Goal: Transaction & Acquisition: Purchase product/service

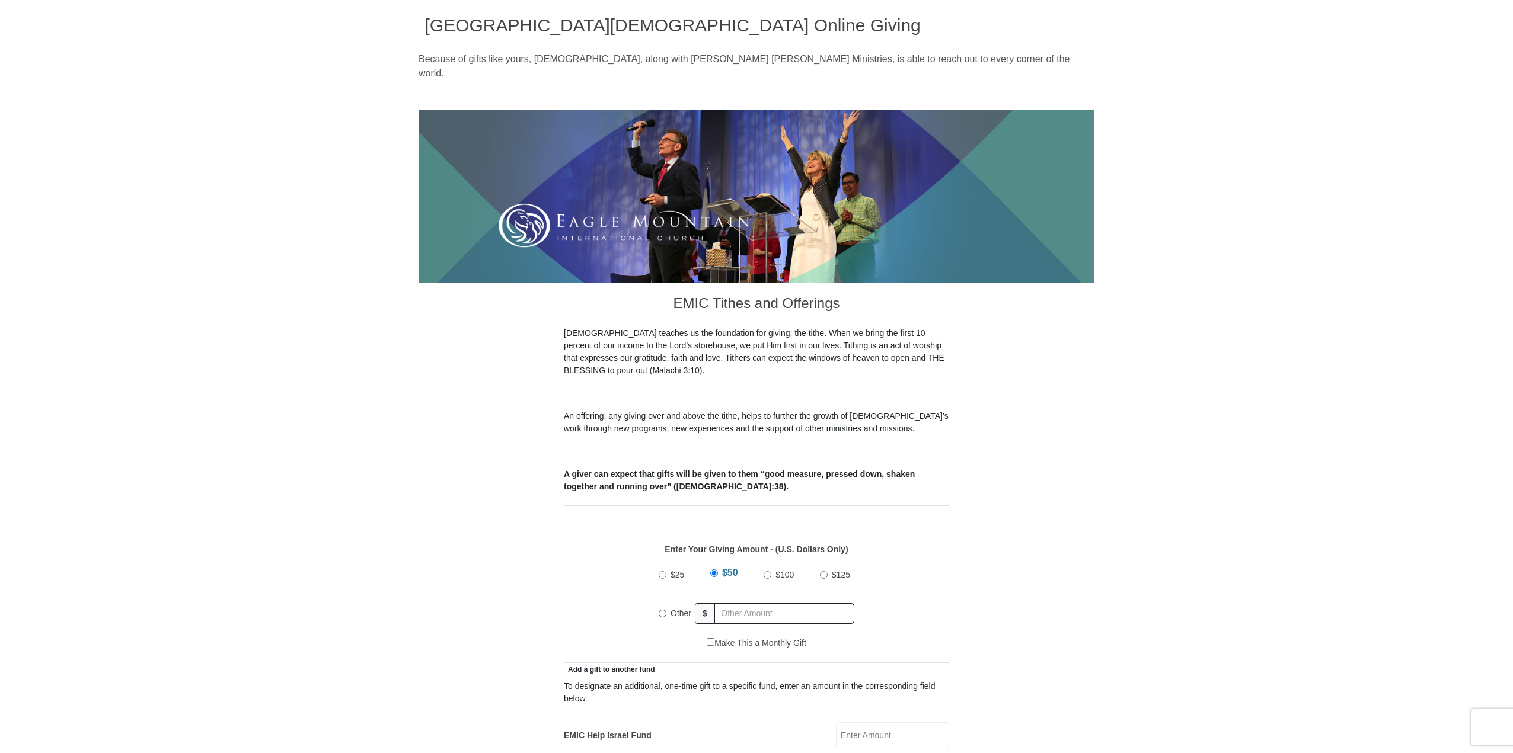
scroll to position [59, 0]
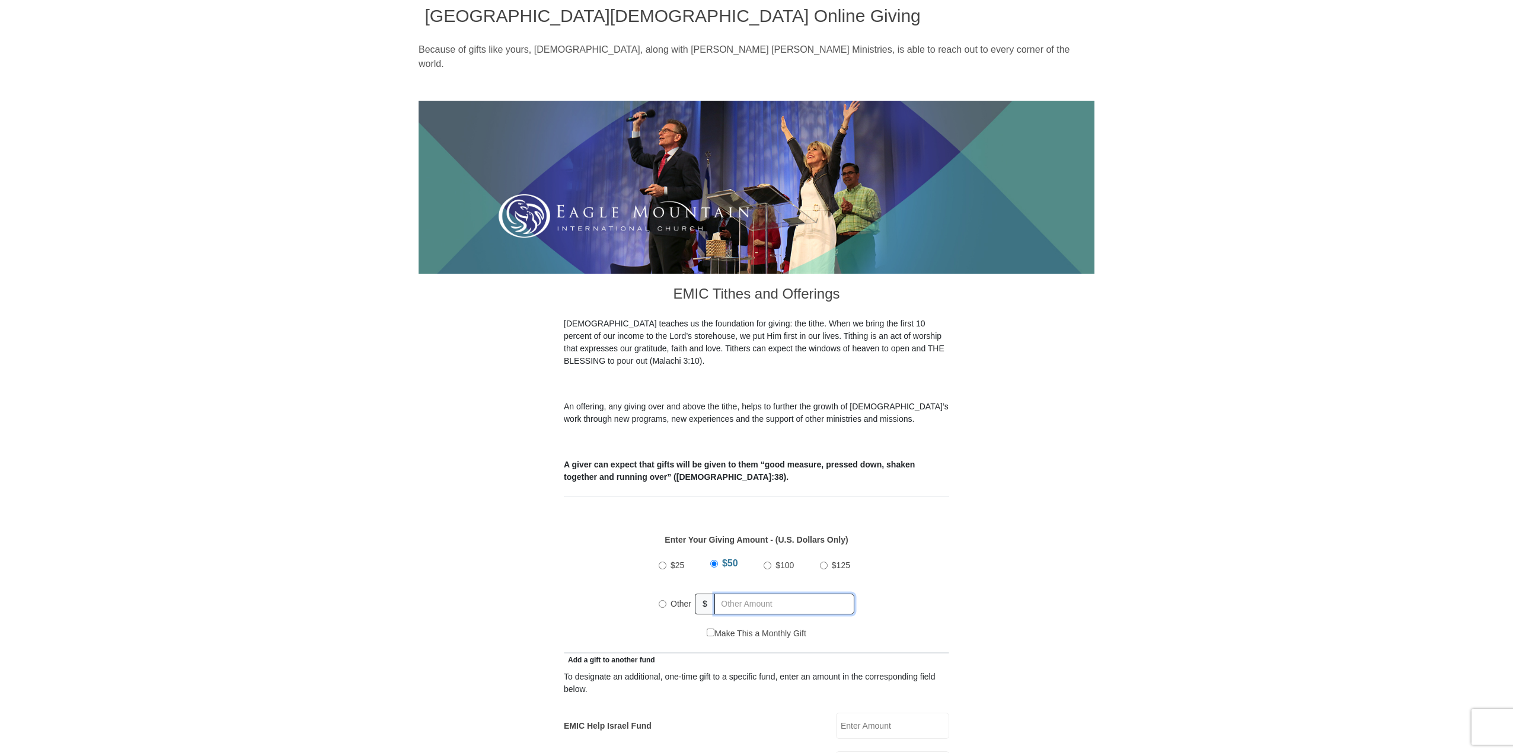
radio input "true"
click at [728, 594] on input "text" at bounding box center [786, 604] width 136 height 21
type input "9500."
click at [918, 522] on div "Enter Your Giving Amount - (U.S. Dollars Only) Amount must be a valid number Th…" at bounding box center [756, 575] width 385 height 106
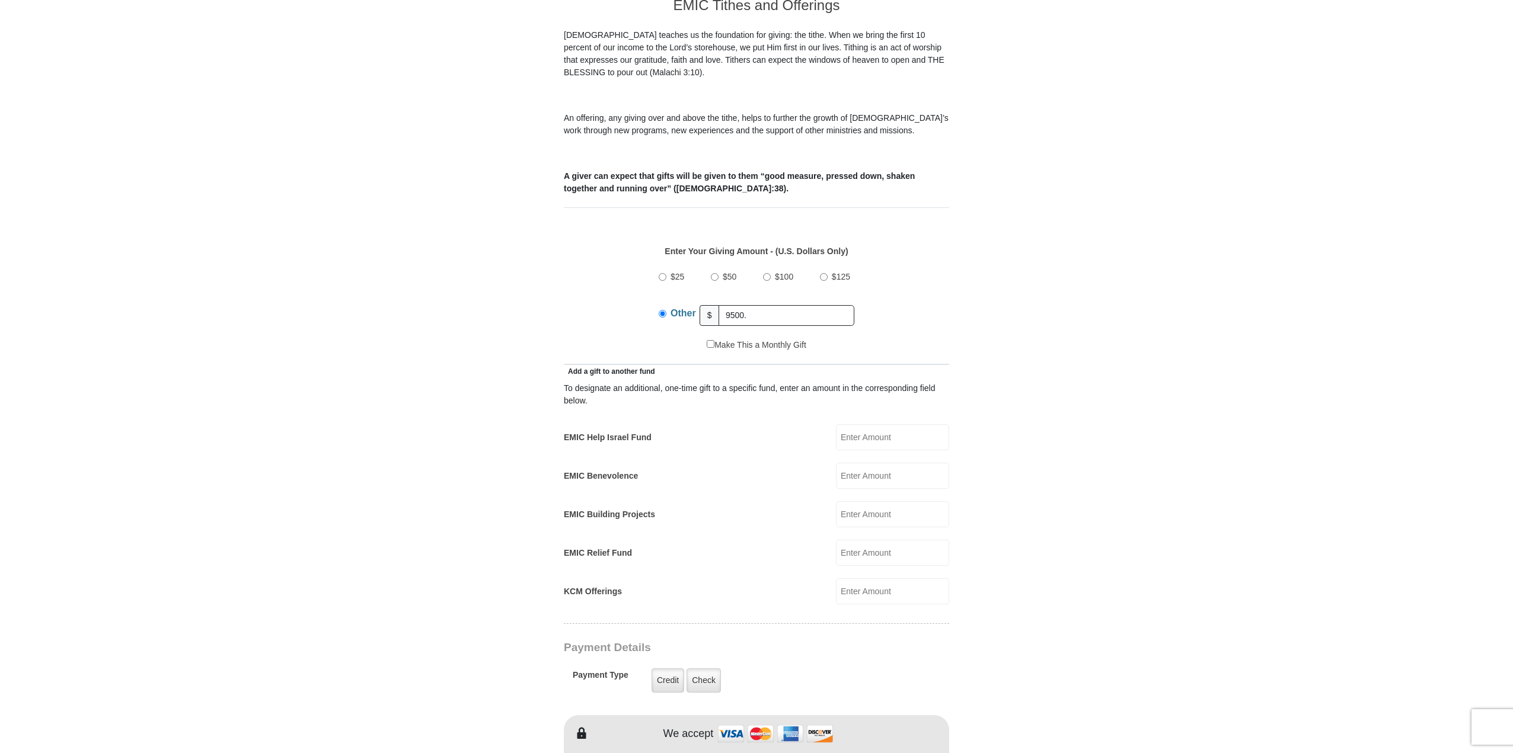
scroll to position [356, 0]
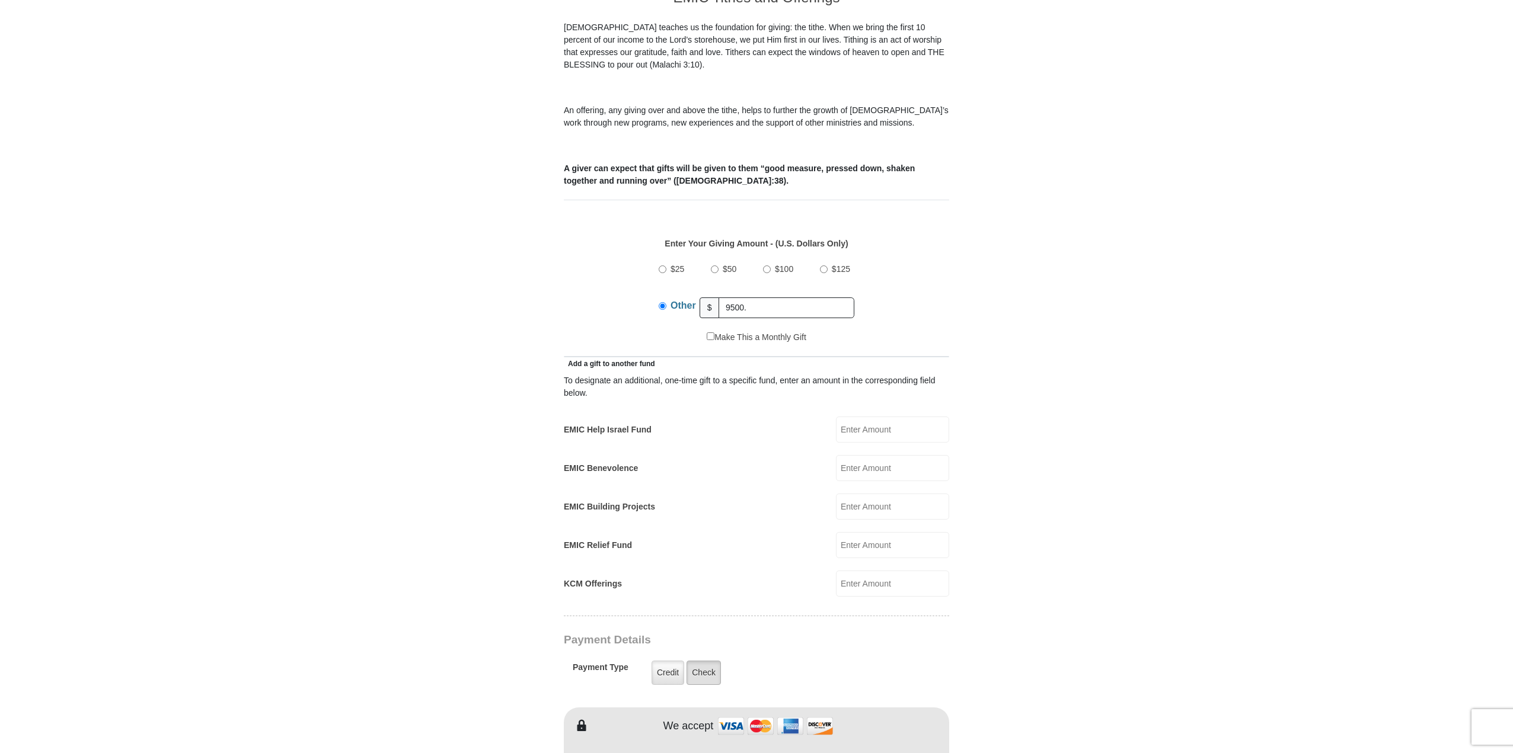
click at [702, 661] on label "Check" at bounding box center [703, 673] width 34 height 24
click at [0, 0] on input "Check" at bounding box center [0, 0] width 0 height 0
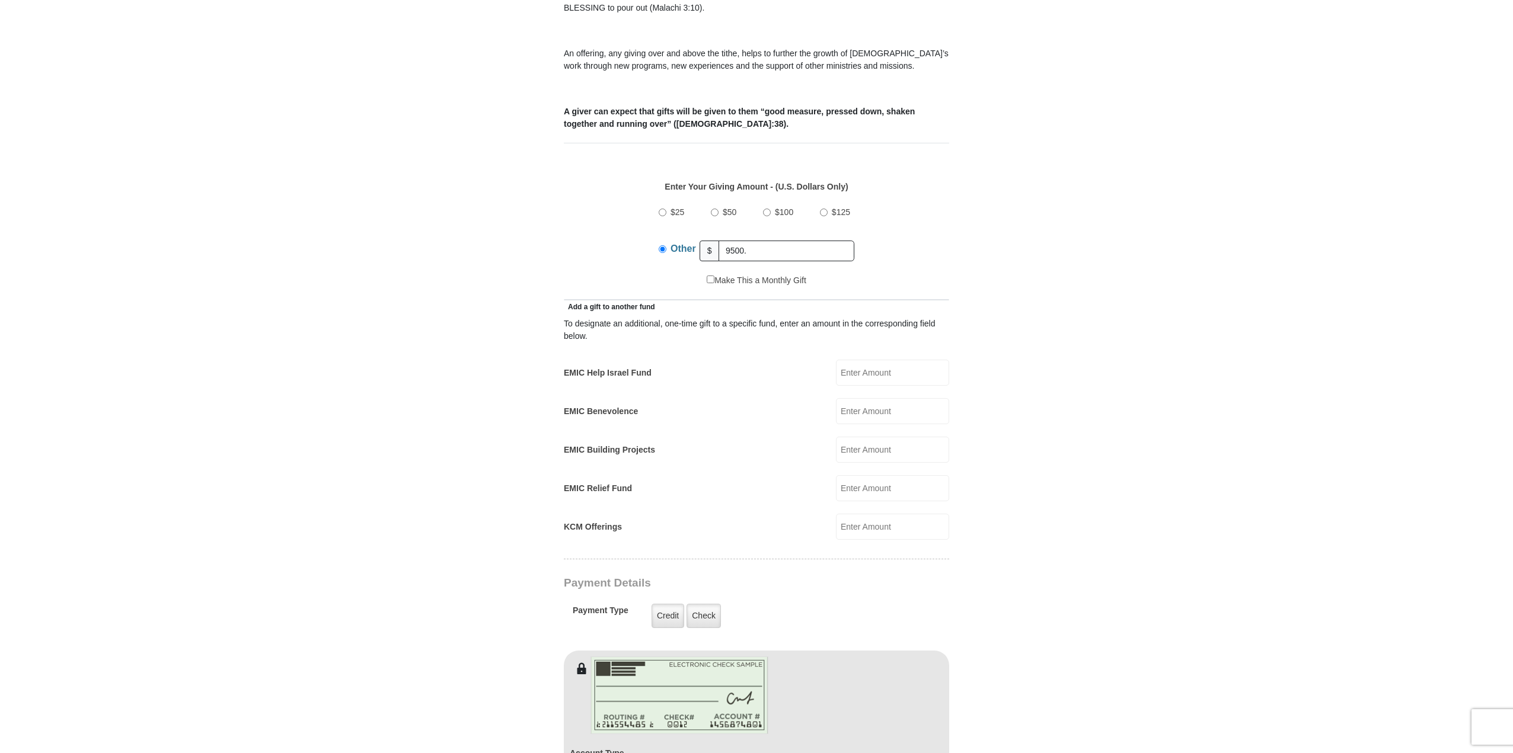
scroll to position [533, 0]
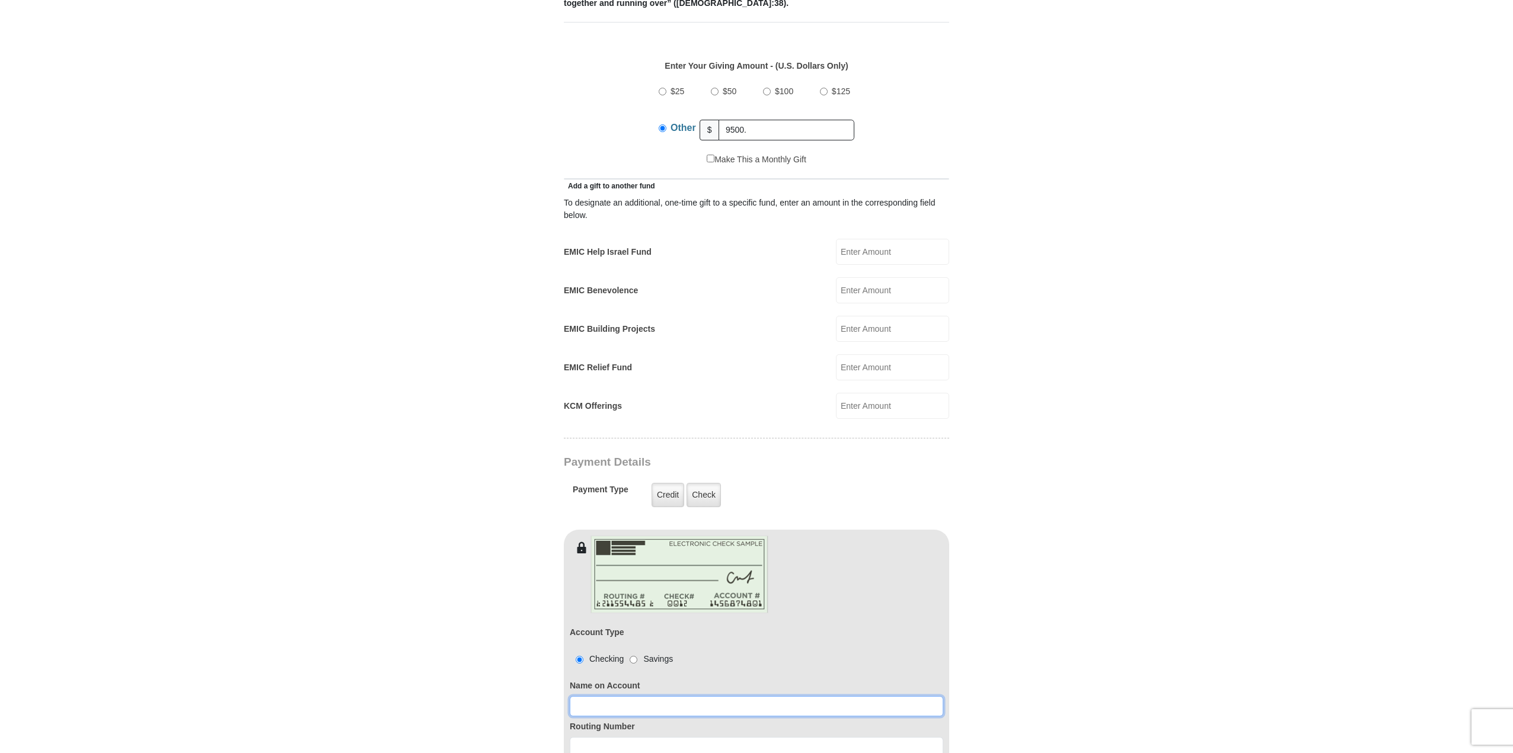
click at [582, 696] on input at bounding box center [756, 706] width 373 height 20
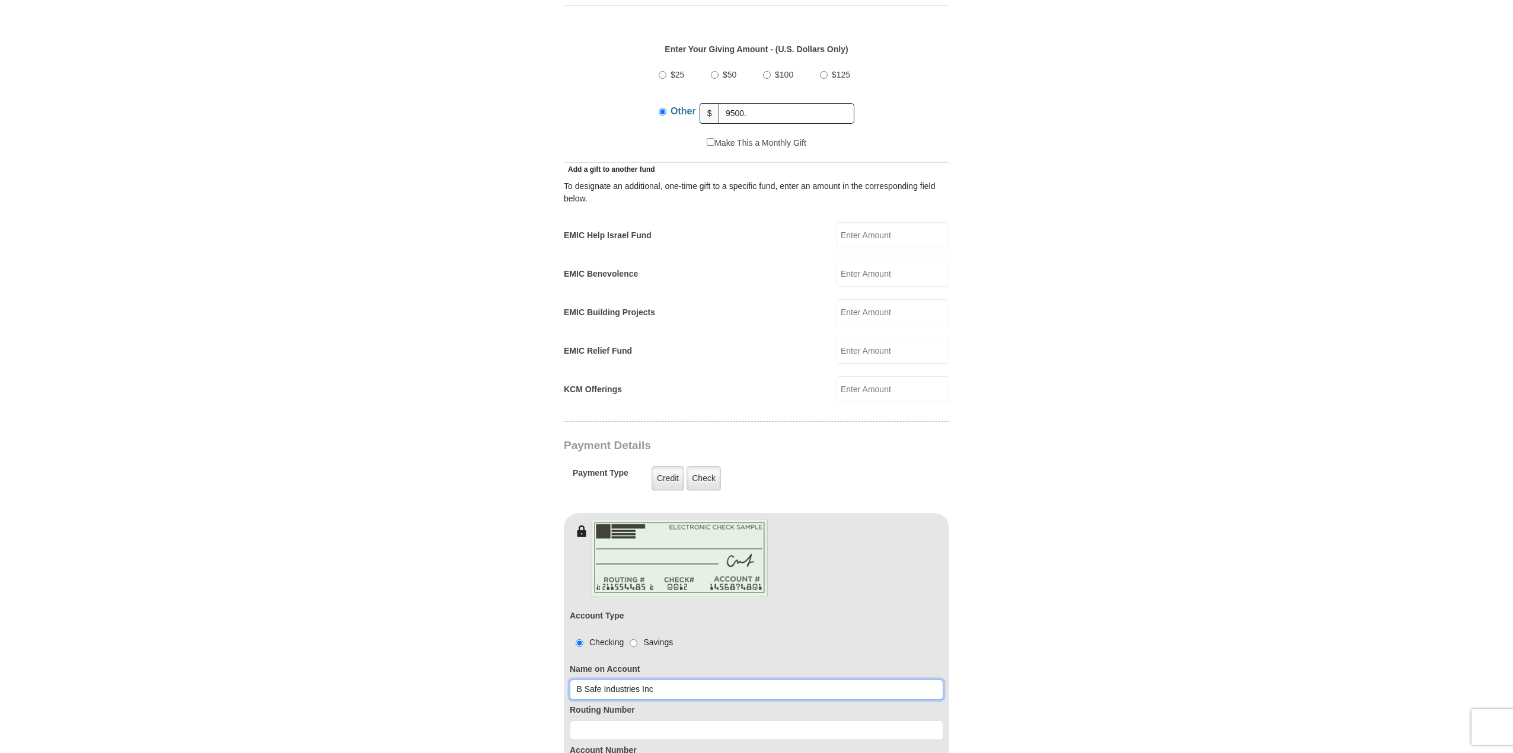
scroll to position [593, 0]
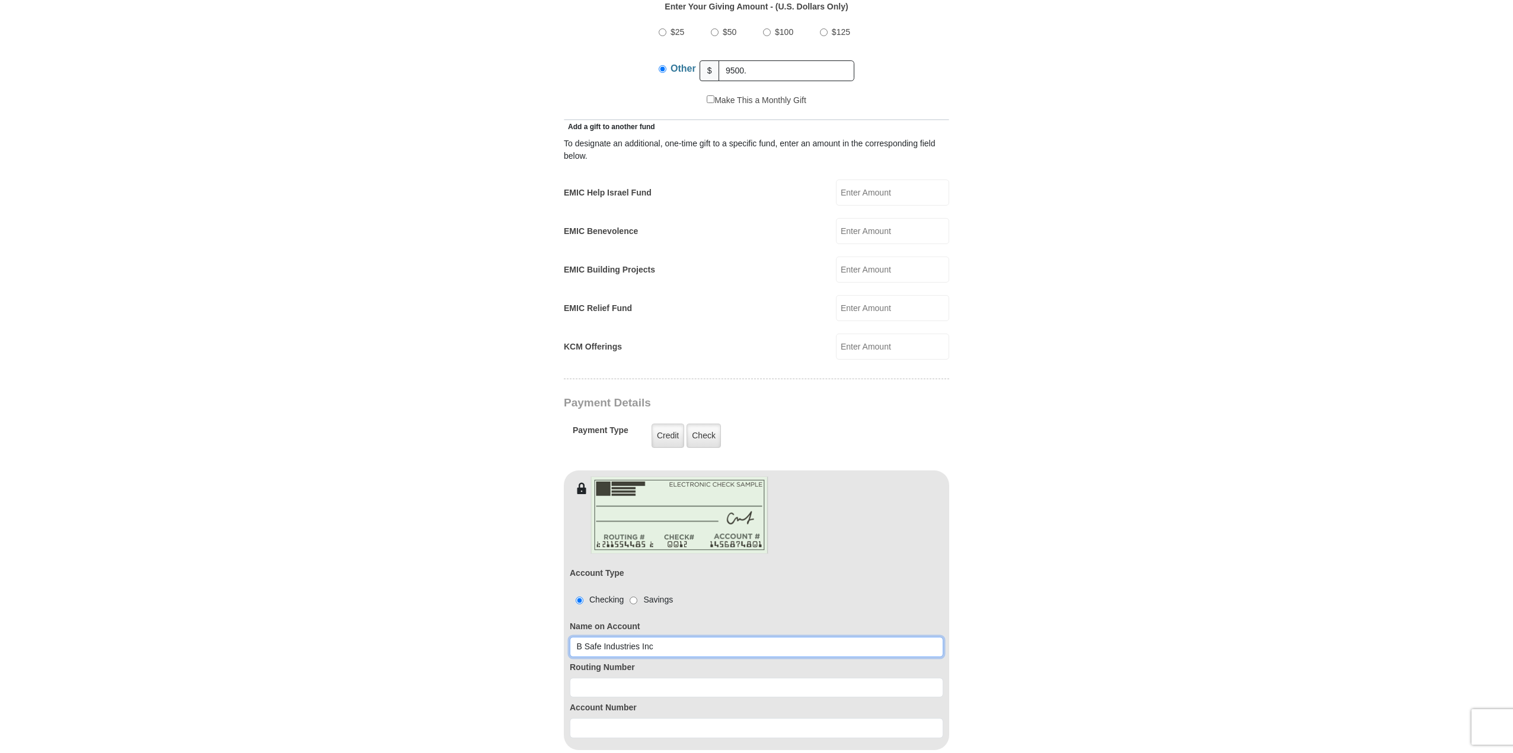
type input "B Safe Industries Inc"
click at [580, 678] on input at bounding box center [756, 688] width 373 height 20
type input "111000614"
click at [581, 718] on input at bounding box center [756, 728] width 373 height 20
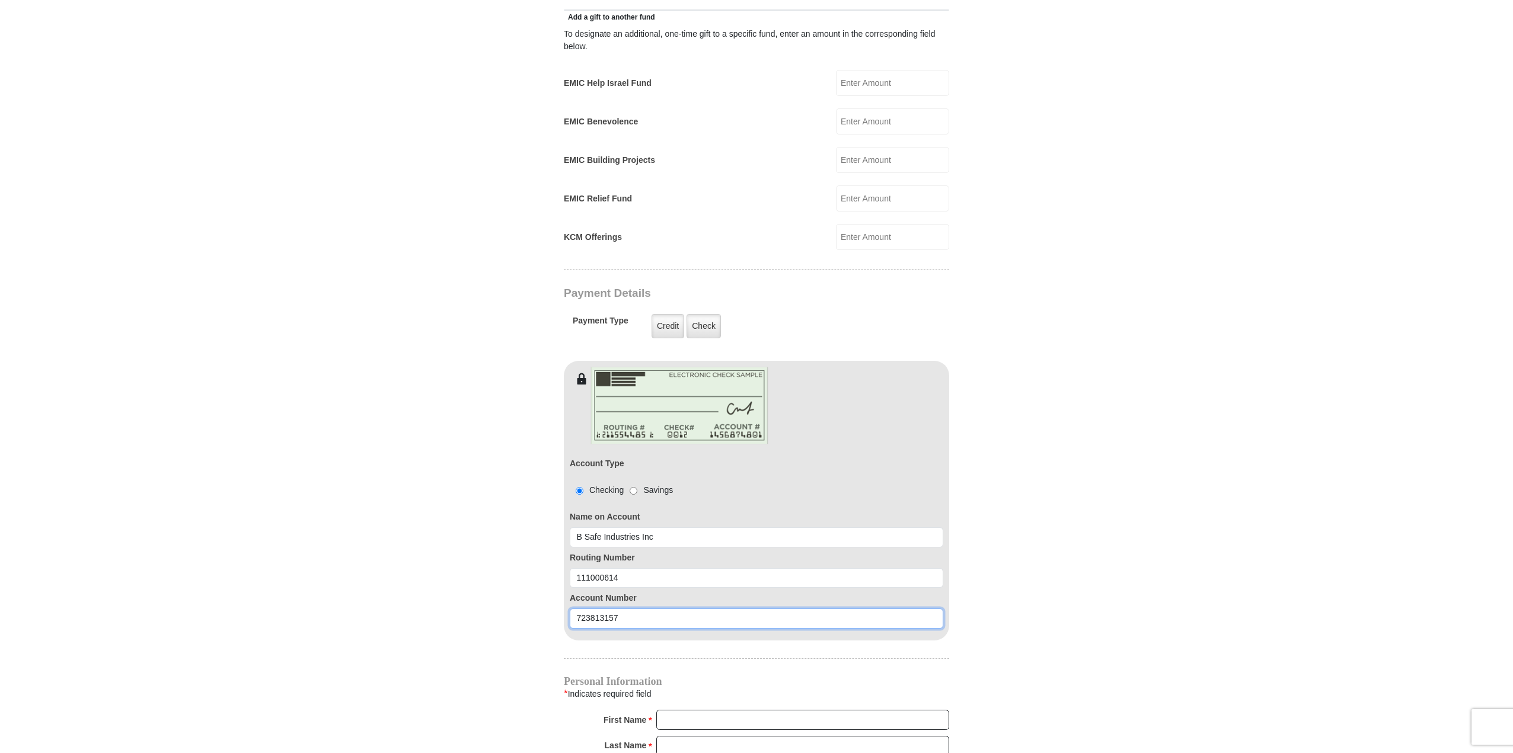
scroll to position [711, 0]
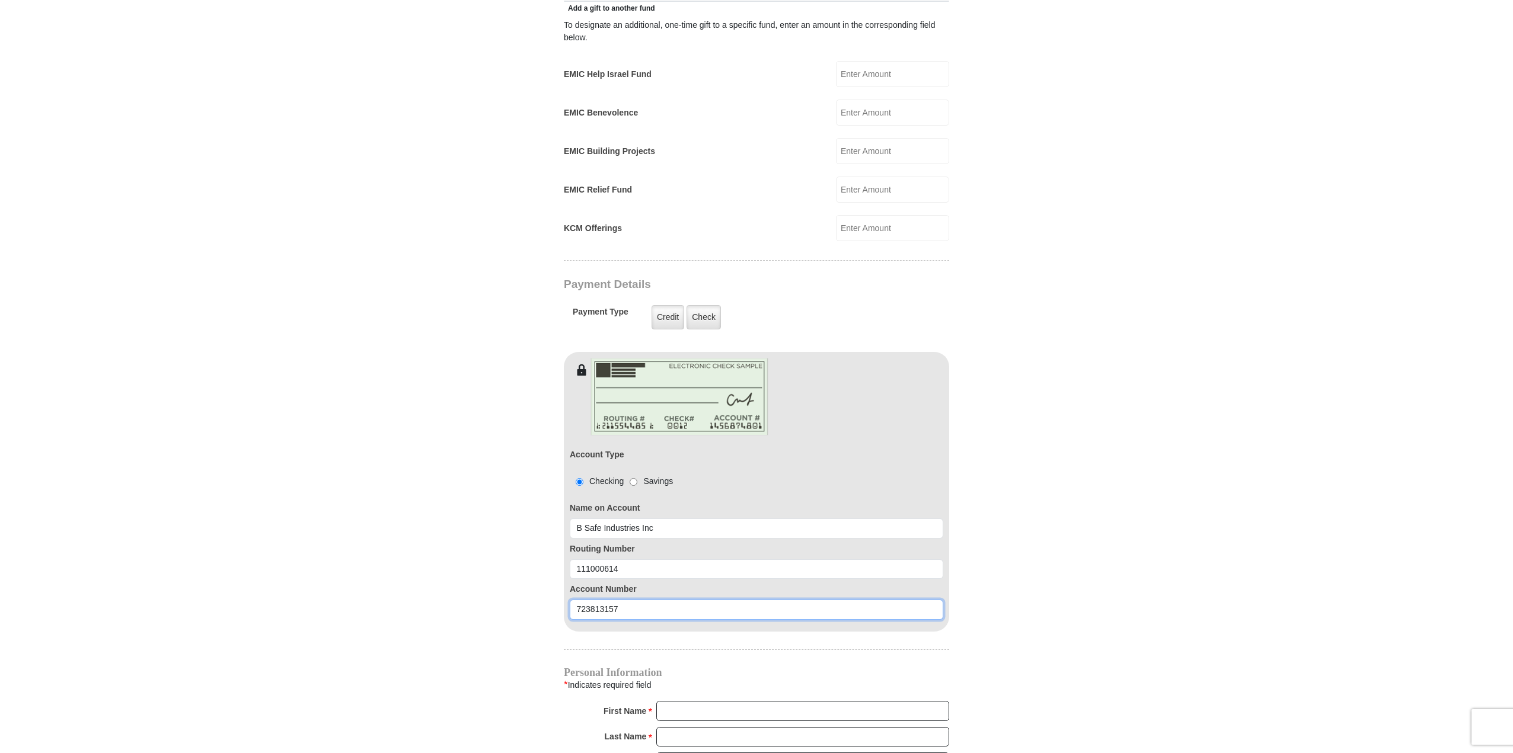
type input "723813157"
click at [671, 701] on input "First Name *" at bounding box center [802, 711] width 293 height 20
type input "B Safe Industries In"
click at [675, 727] on input "Last Name *" at bounding box center [802, 737] width 293 height 20
type input "Goff"
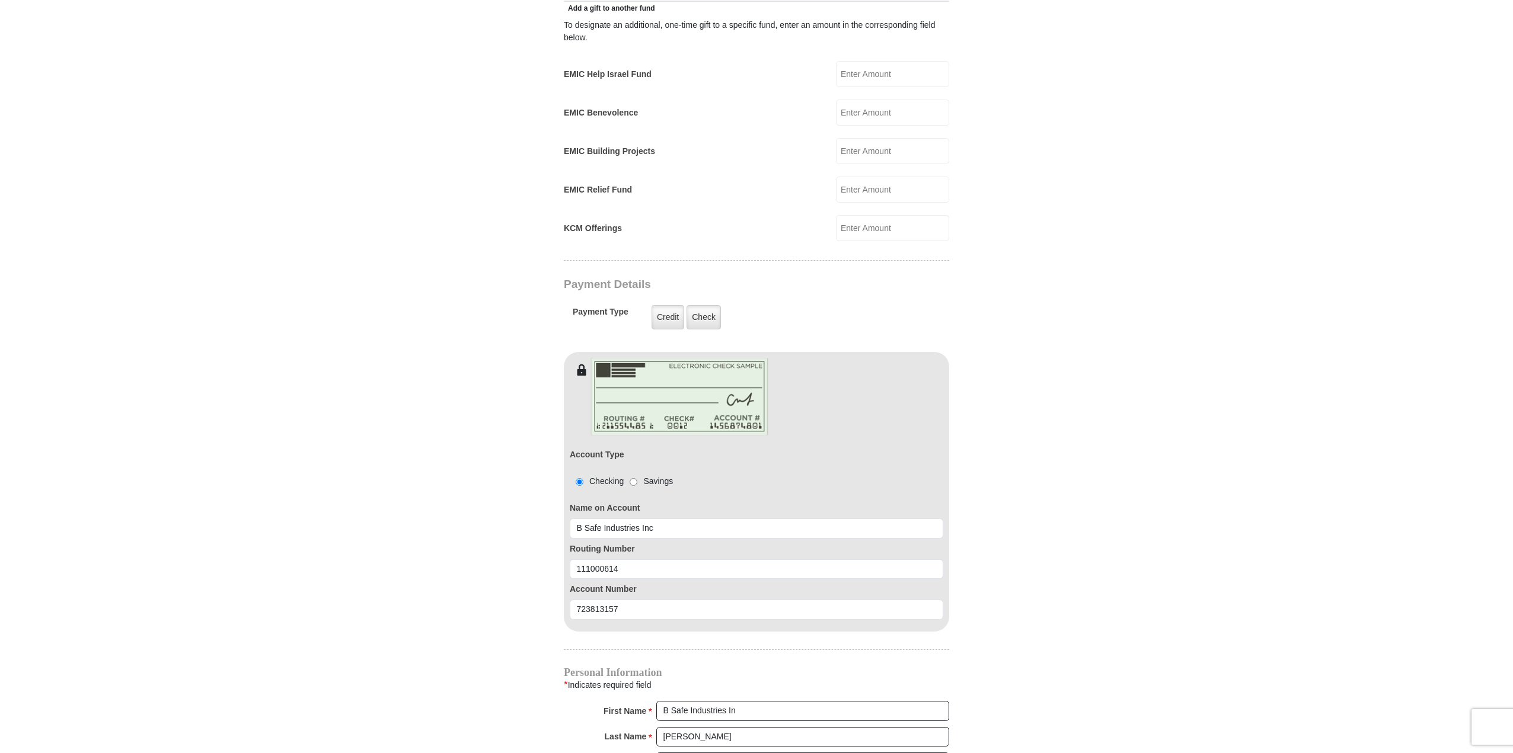
type input "marcee.goff@gmail.com"
type input "PO Box 5490"
type input "Frisco"
select select "TX"
type input "75035"
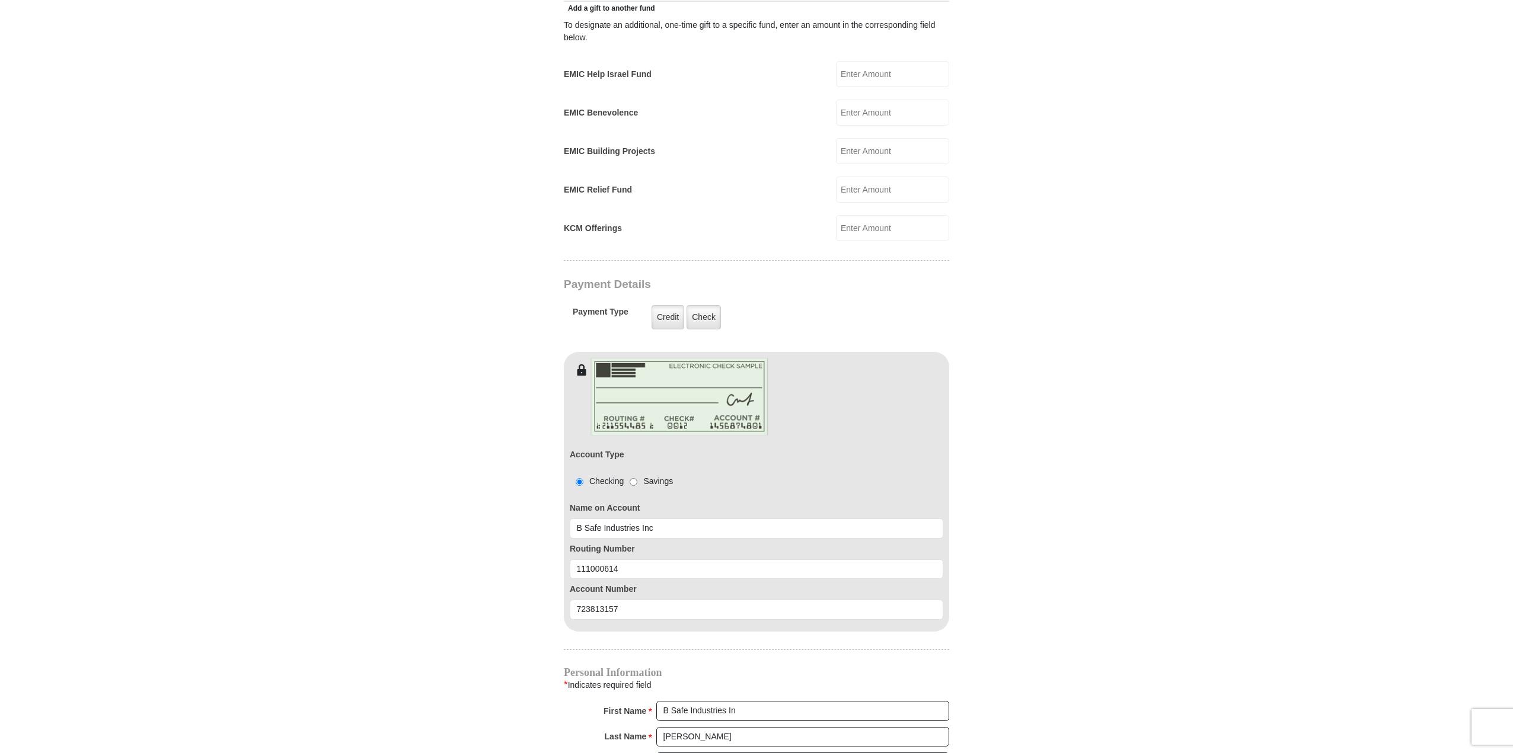
type input "2147629994"
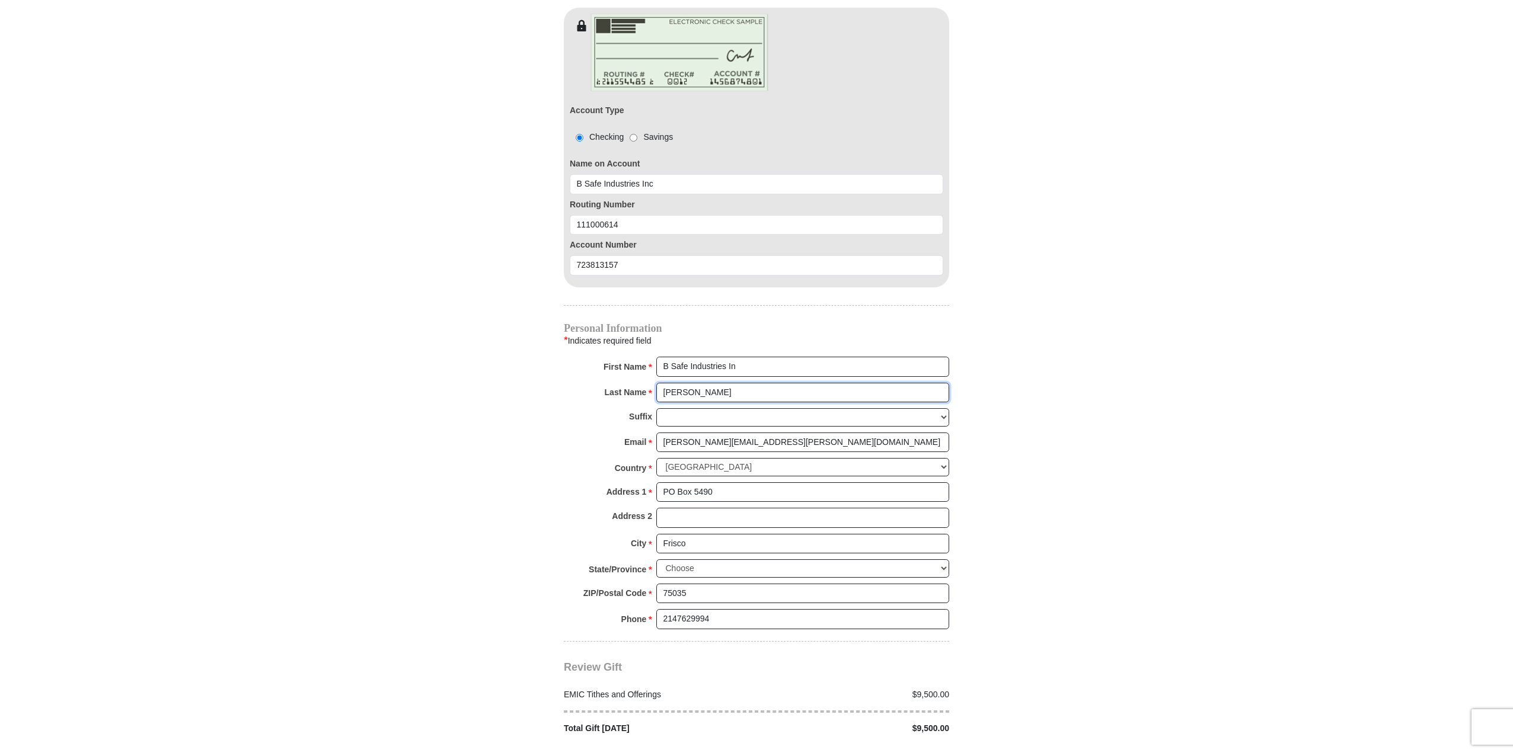
scroll to position [1067, 0]
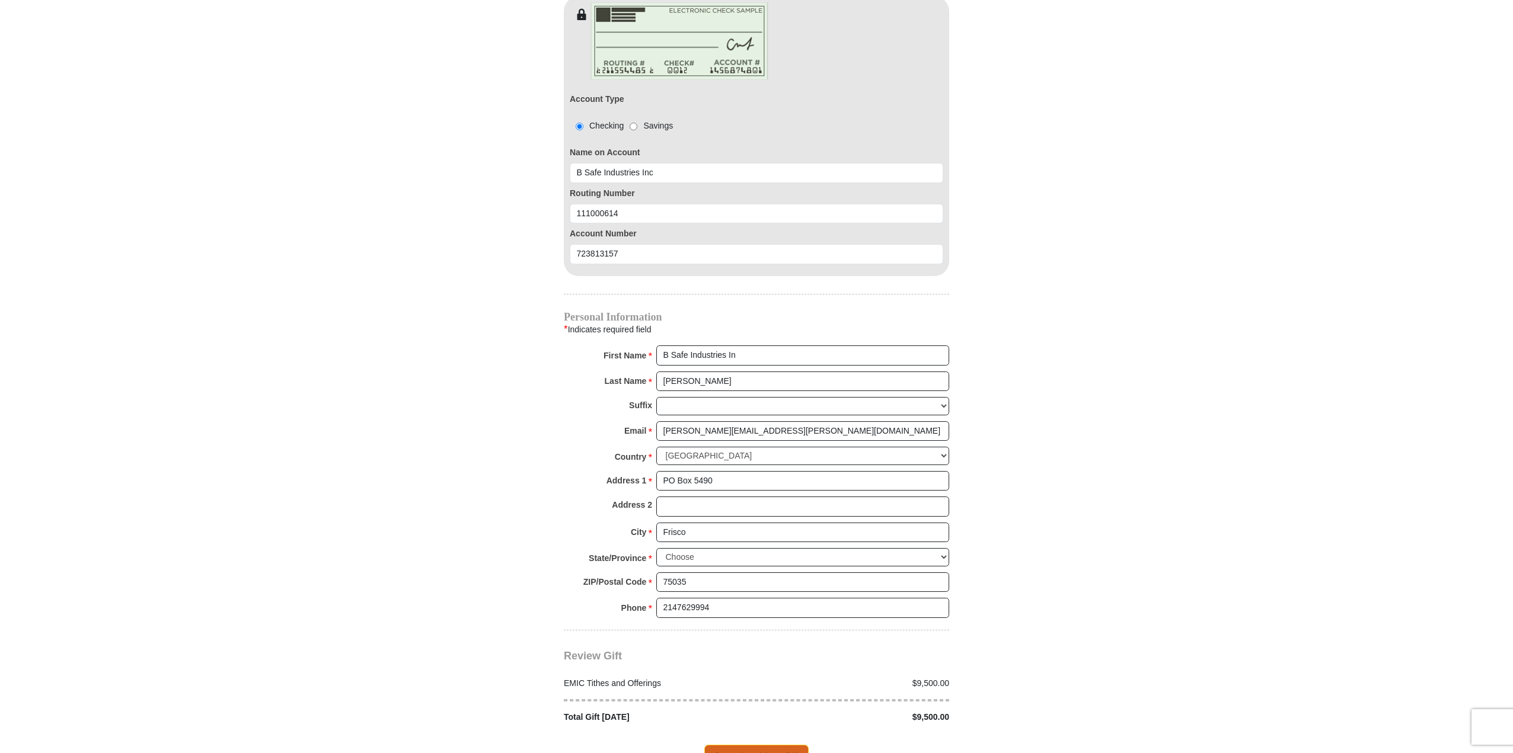
click at [743, 745] on span "Complete Your Gift" at bounding box center [756, 757] width 105 height 25
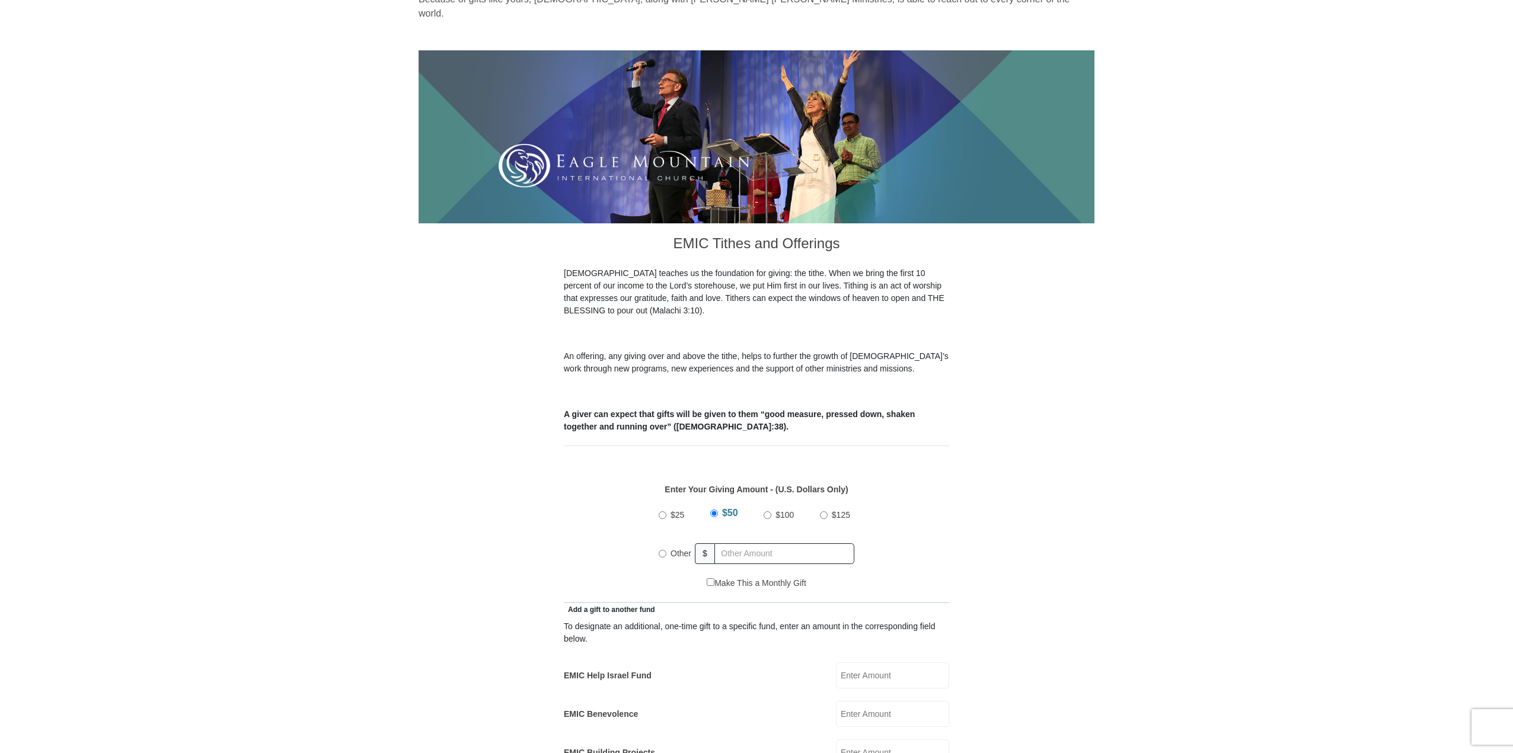
scroll to position [119, 0]
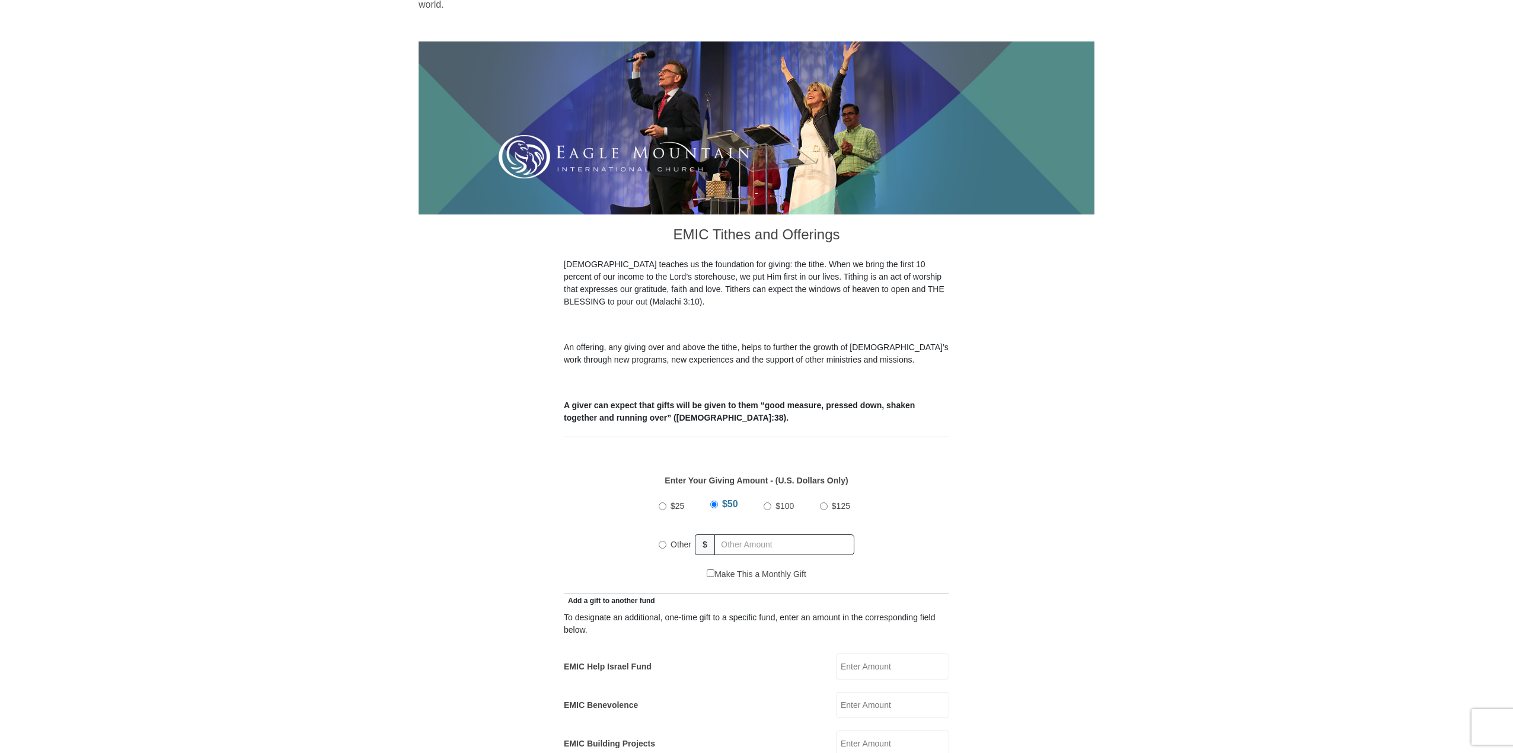
click at [767, 503] on input "$100" at bounding box center [767, 507] width 8 height 8
radio input "true"
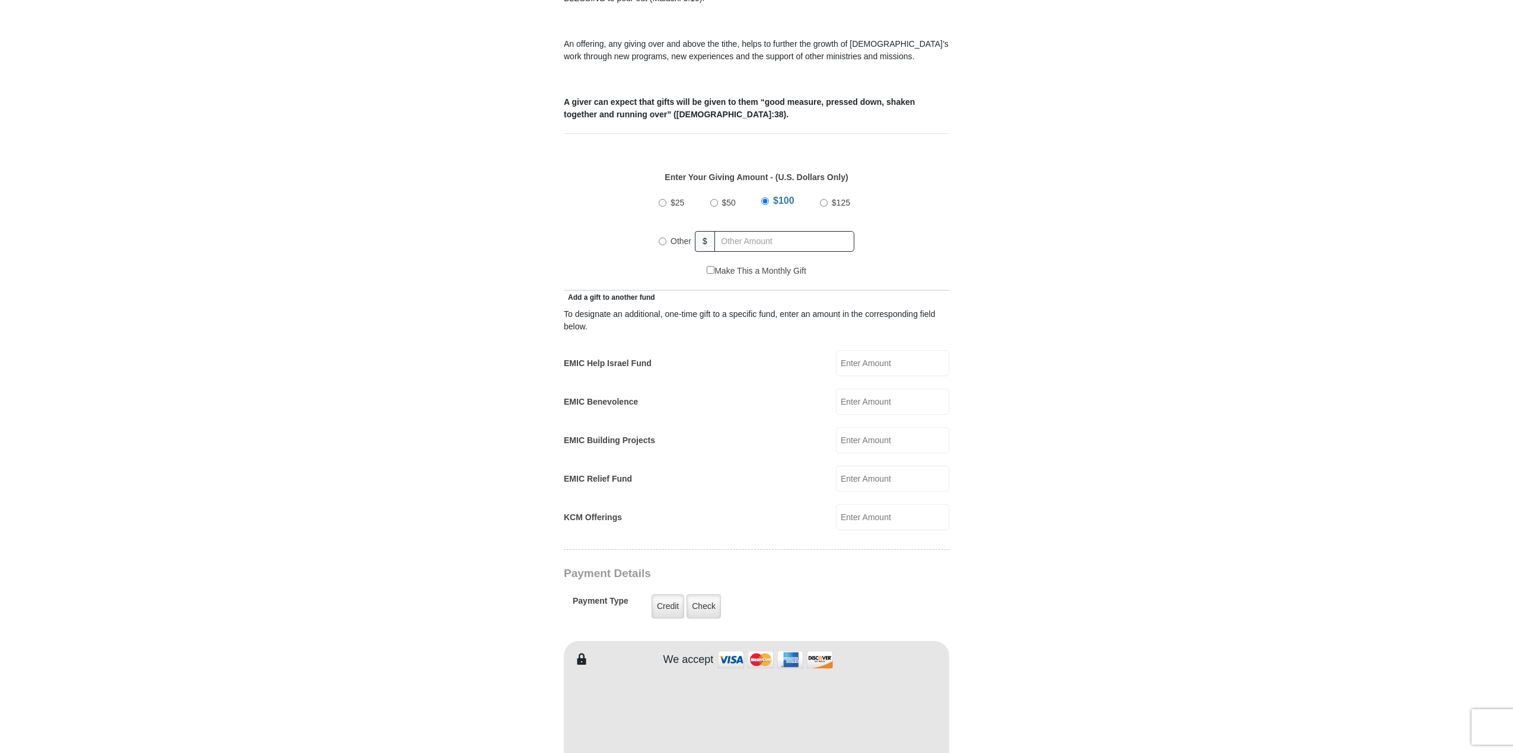
scroll to position [474, 0]
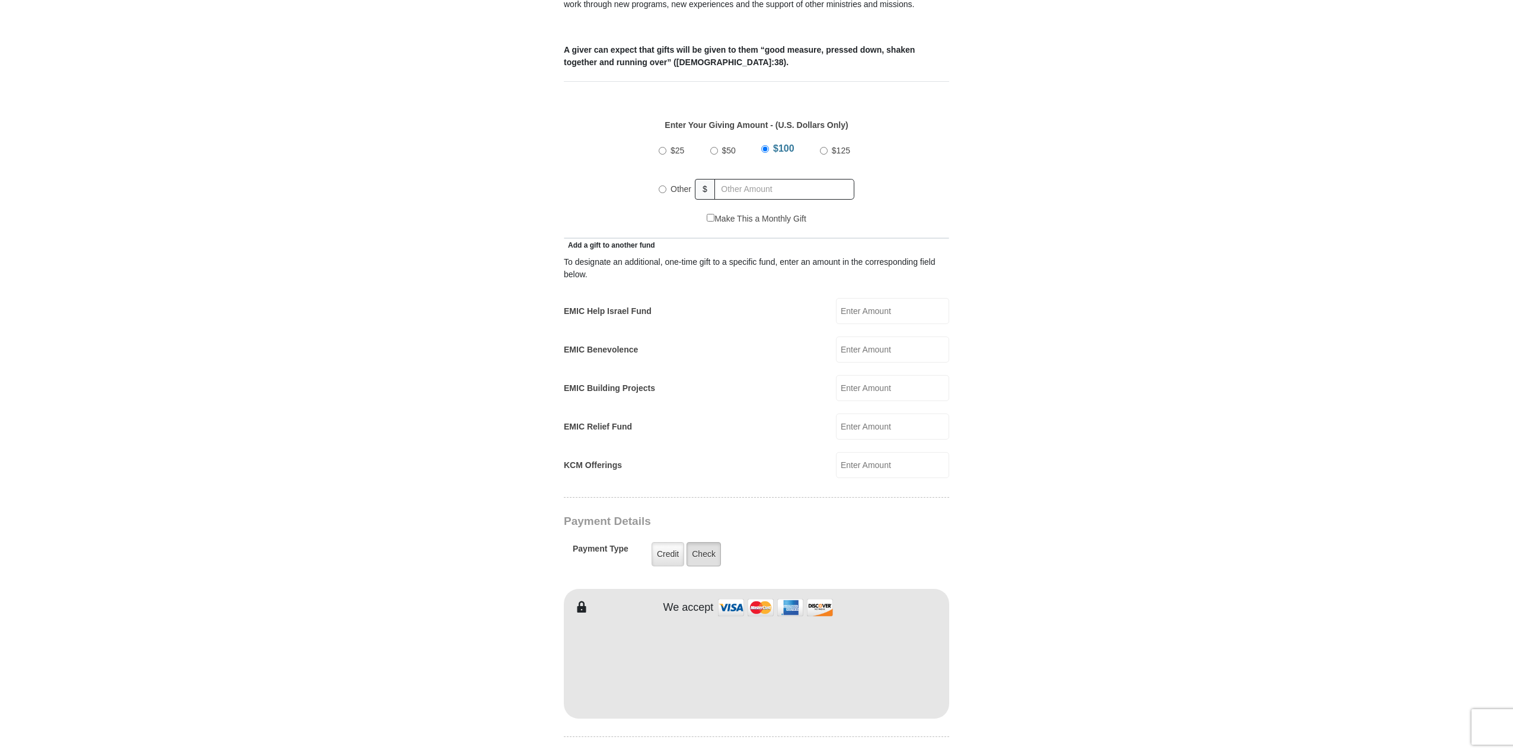
click at [704, 542] on label "Check" at bounding box center [703, 554] width 34 height 24
click at [0, 0] on input "Check" at bounding box center [0, 0] width 0 height 0
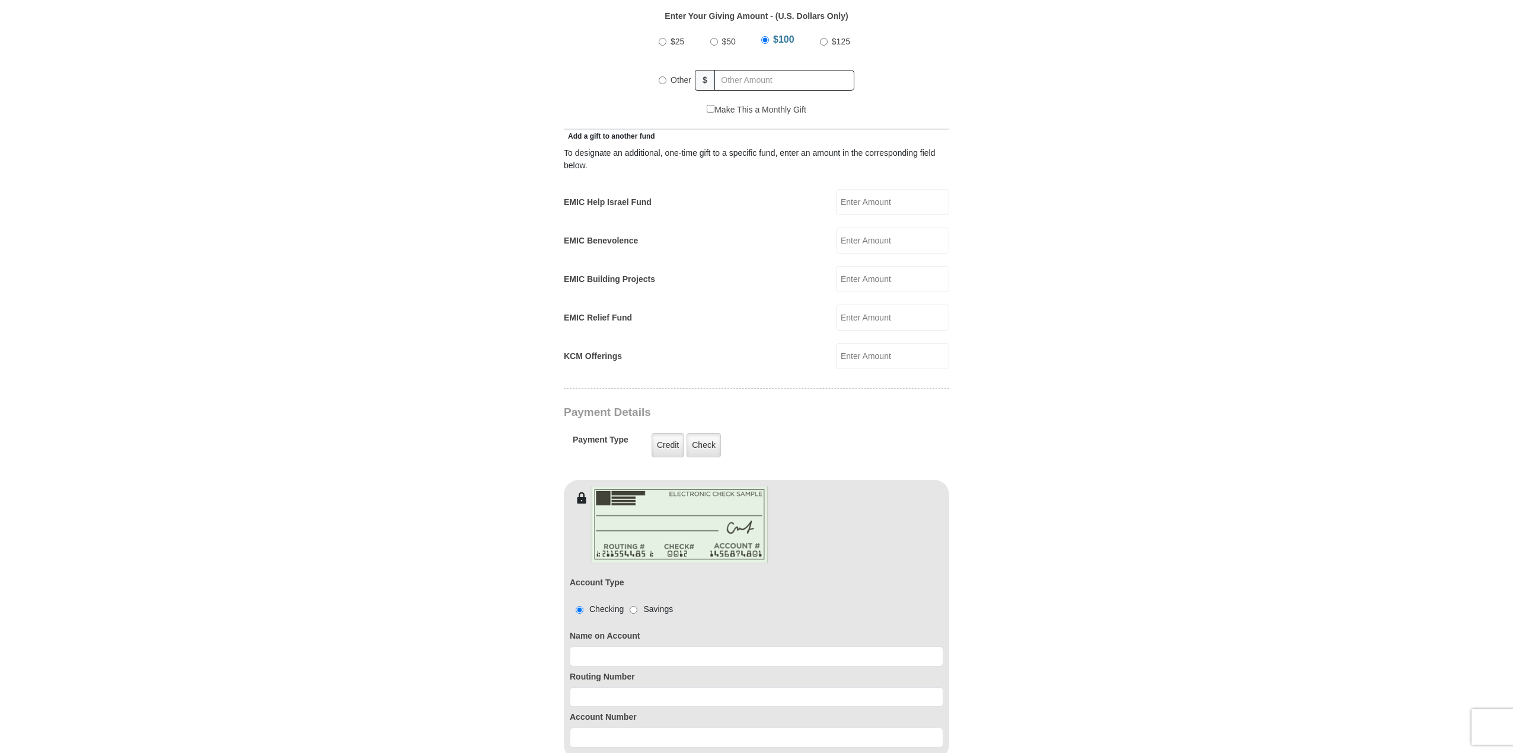
scroll to position [593, 0]
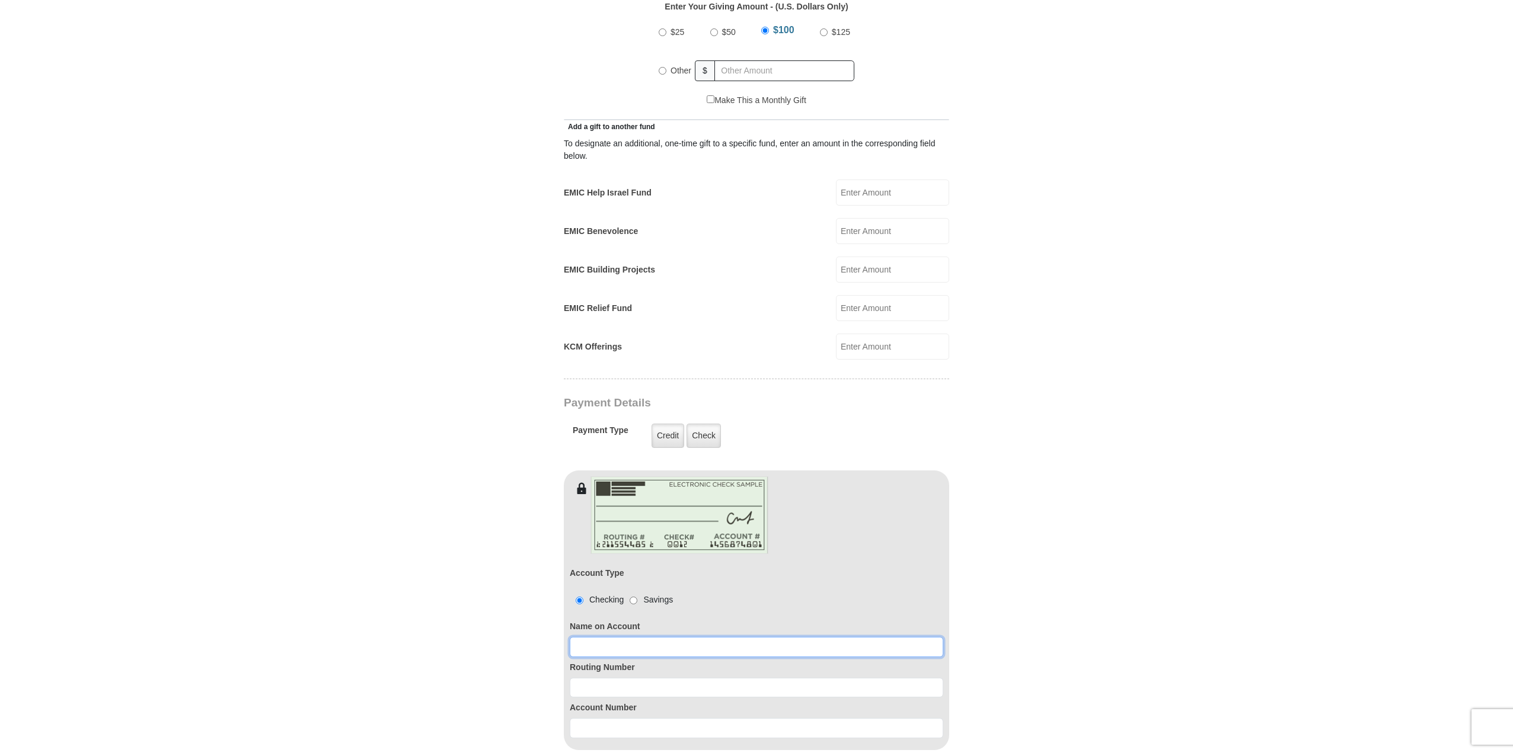
click at [614, 637] on input at bounding box center [756, 647] width 373 height 20
type input "Marcee Goff"
click at [582, 678] on input at bounding box center [756, 688] width 373 height 20
type input "113122655"
click at [580, 718] on input at bounding box center [756, 728] width 373 height 20
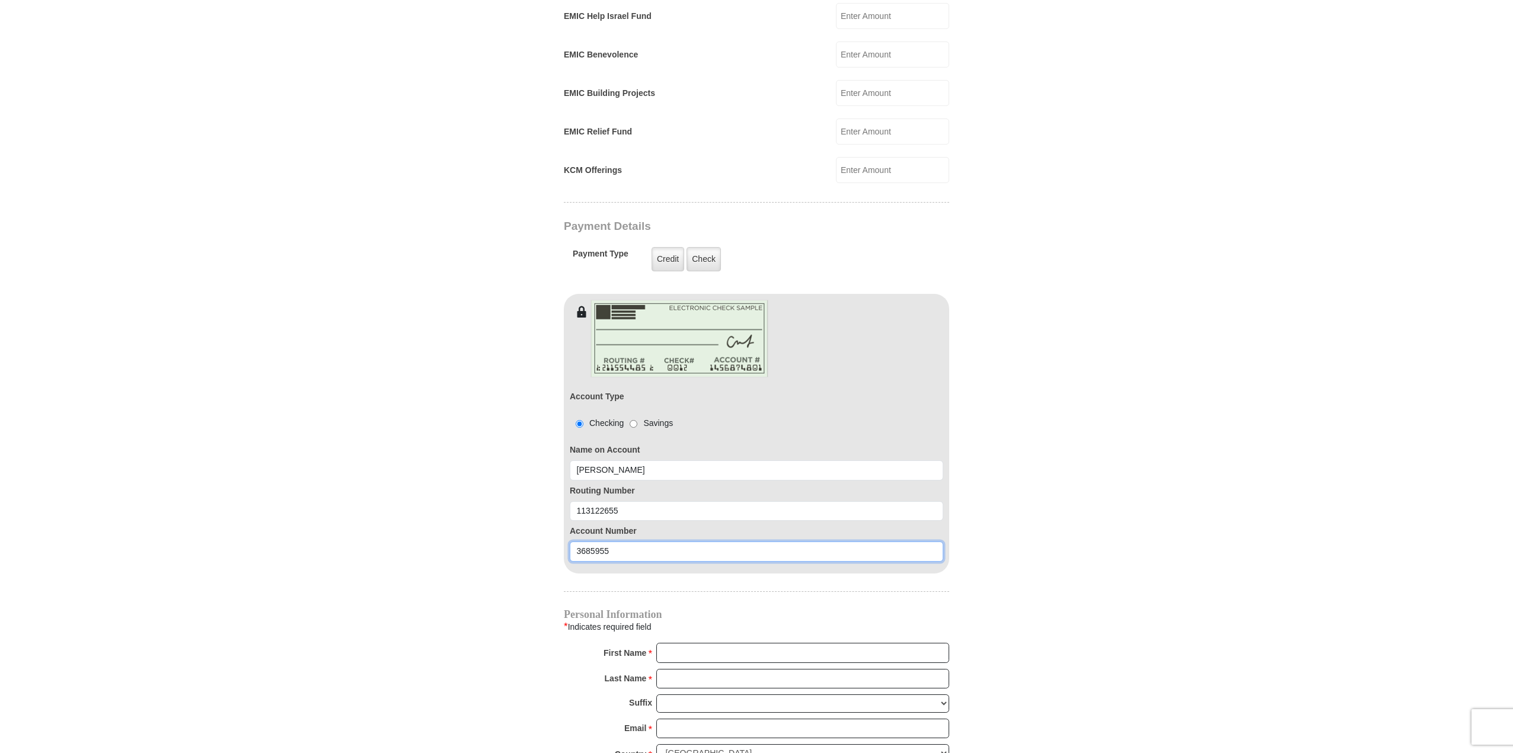
scroll to position [830, 0]
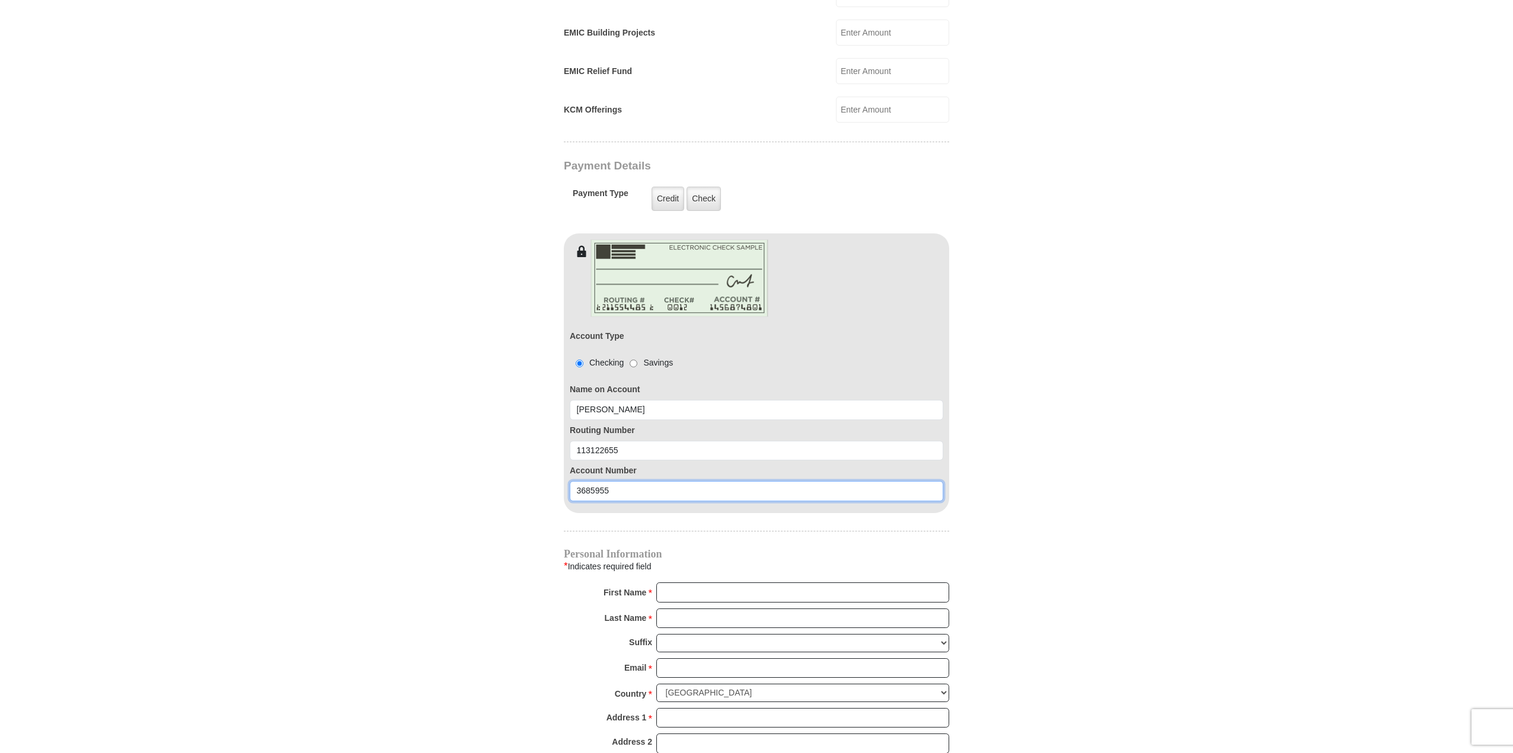
type input "3685955"
click at [667, 583] on input "First Name *" at bounding box center [802, 593] width 293 height 20
type input "Marcee"
type input "Goff"
type input "marcee.goff@gmail.com"
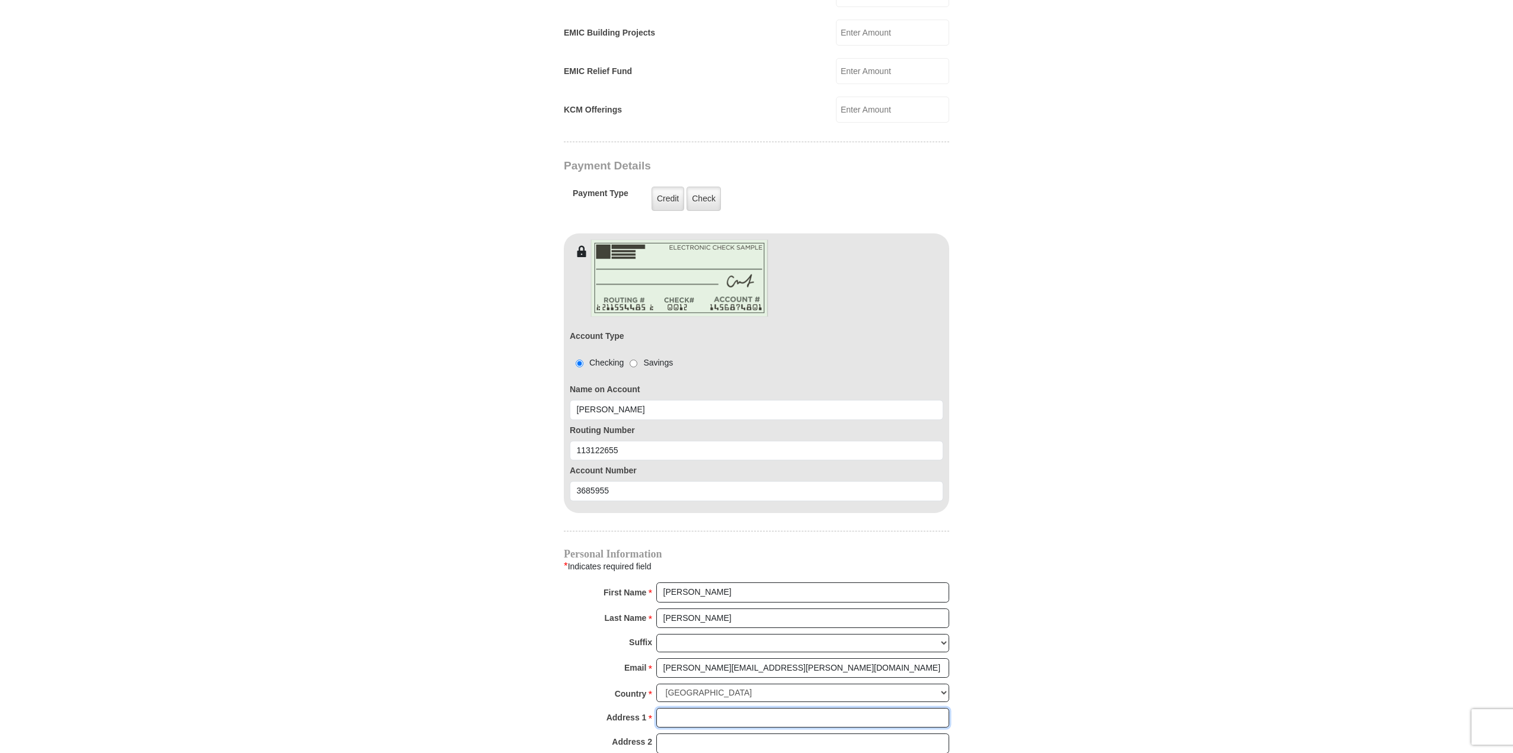
type input "PO Box 5490"
type input "Frisco"
select select "TX"
type input "75035"
type input "2147629994"
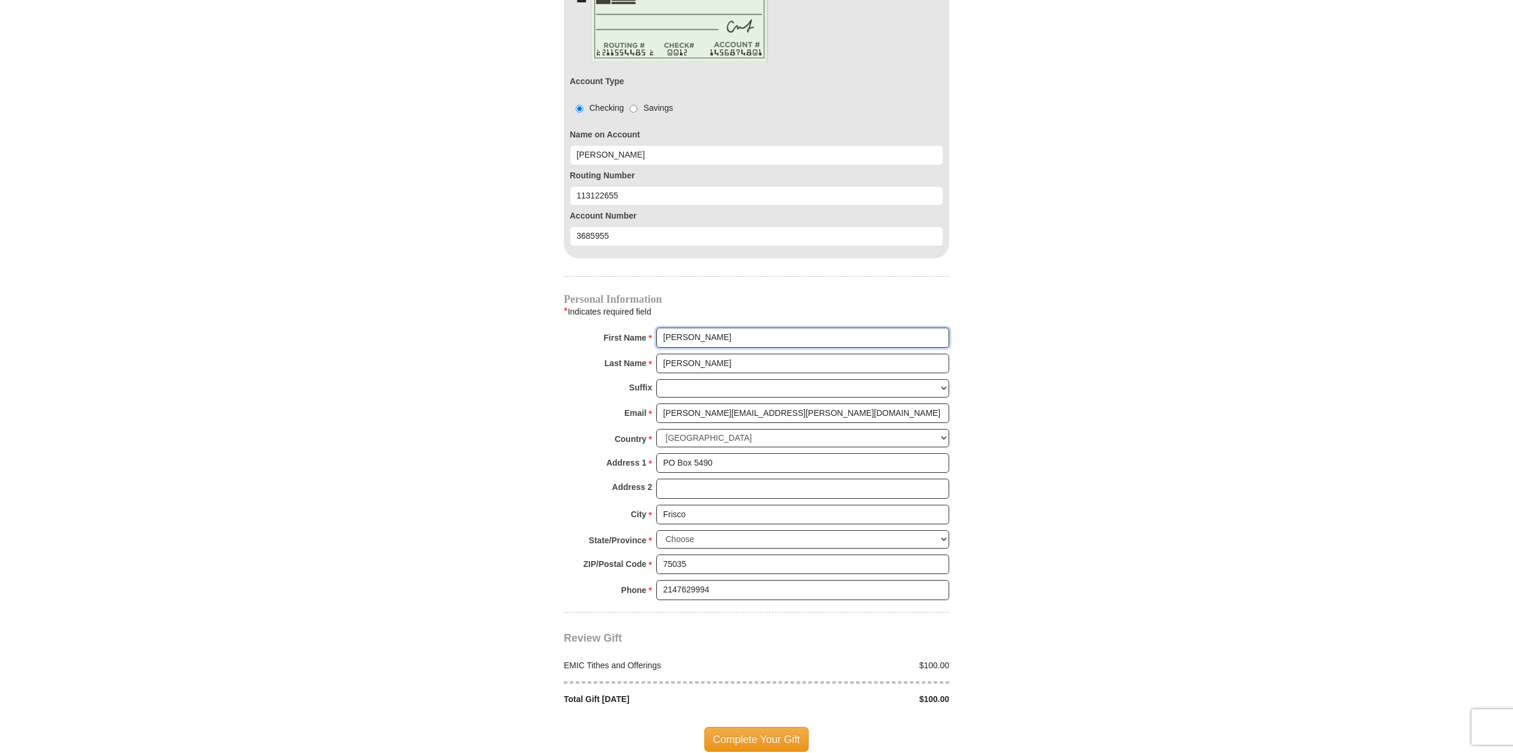
scroll to position [1126, 0]
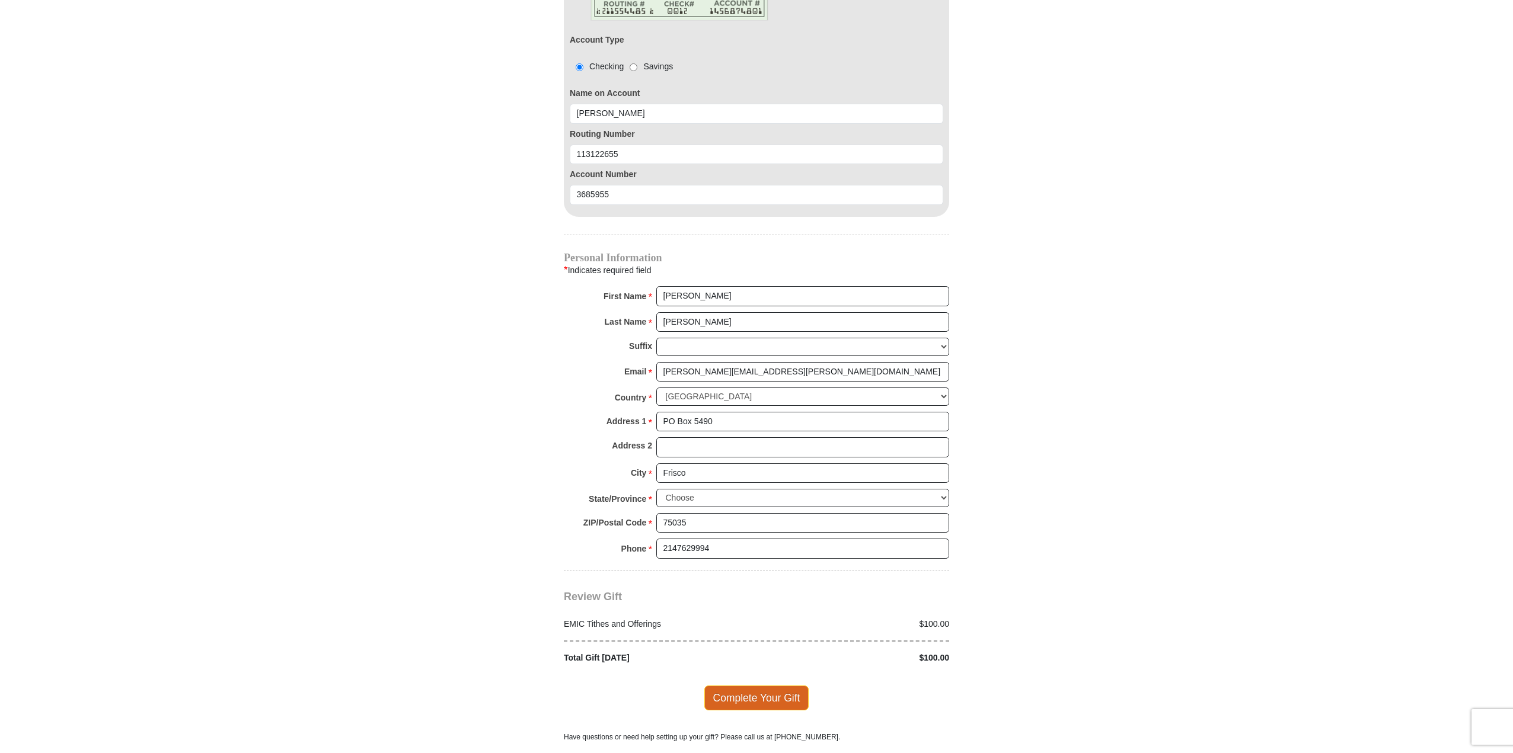
click at [751, 686] on span "Complete Your Gift" at bounding box center [756, 698] width 105 height 25
